Goal: Information Seeking & Learning: Learn about a topic

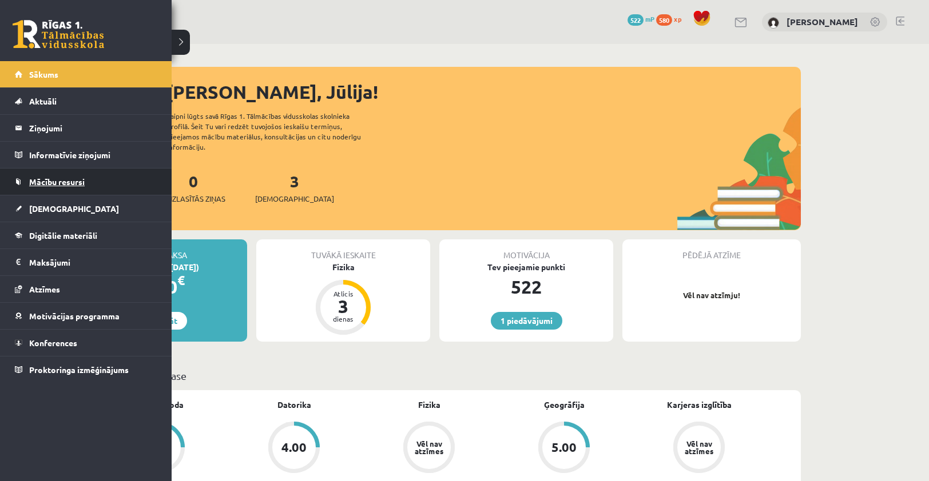
click at [49, 175] on link "Mācību resursi" at bounding box center [86, 182] width 142 height 26
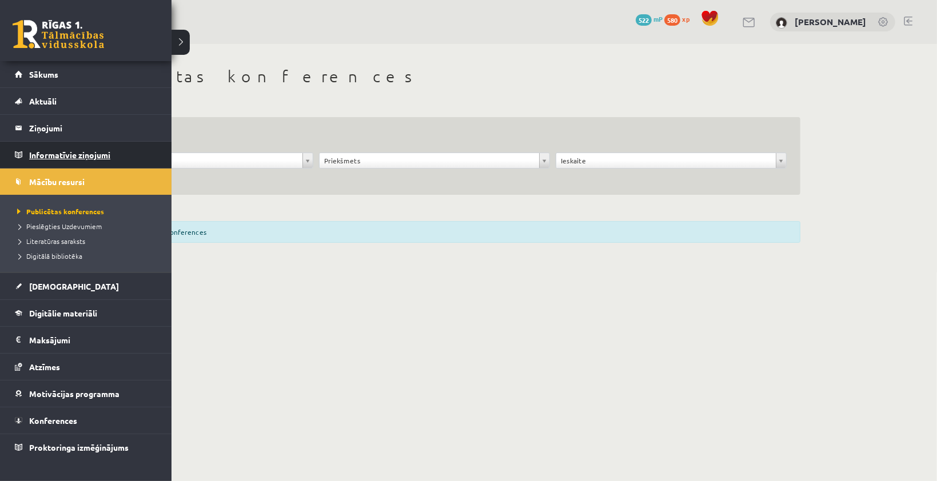
click at [39, 154] on legend "Informatīvie ziņojumi 0" at bounding box center [93, 155] width 128 height 26
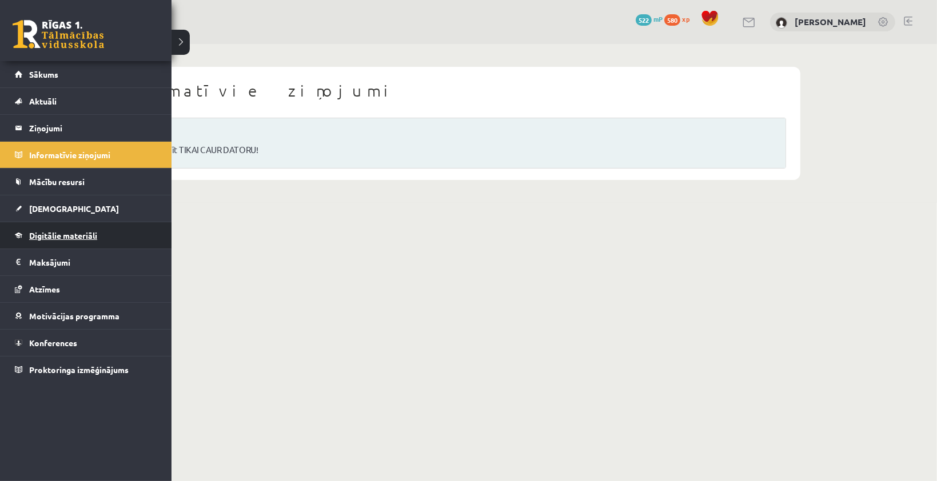
click at [37, 229] on link "Digitālie materiāli" at bounding box center [86, 235] width 142 height 26
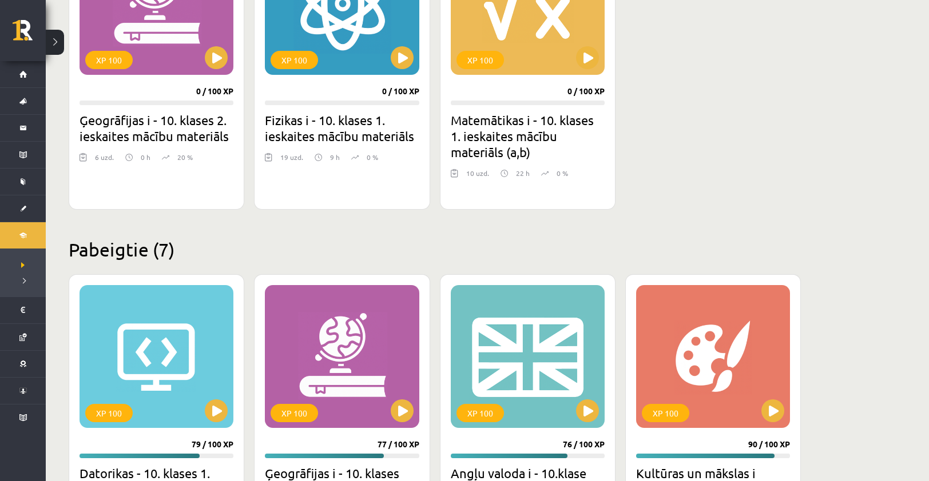
scroll to position [286, 0]
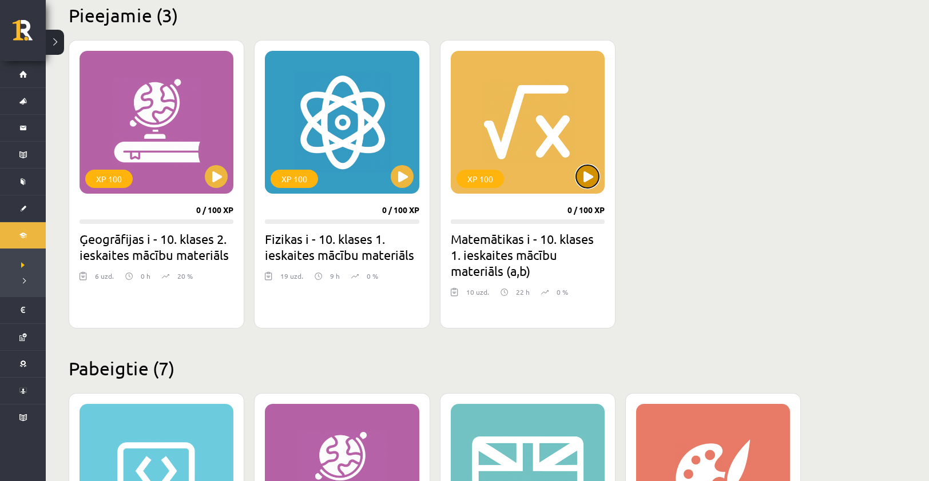
click at [589, 169] on button at bounding box center [587, 176] width 23 height 23
click at [583, 188] on div "XP 100" at bounding box center [528, 122] width 154 height 143
